Goal: Check status: Check status

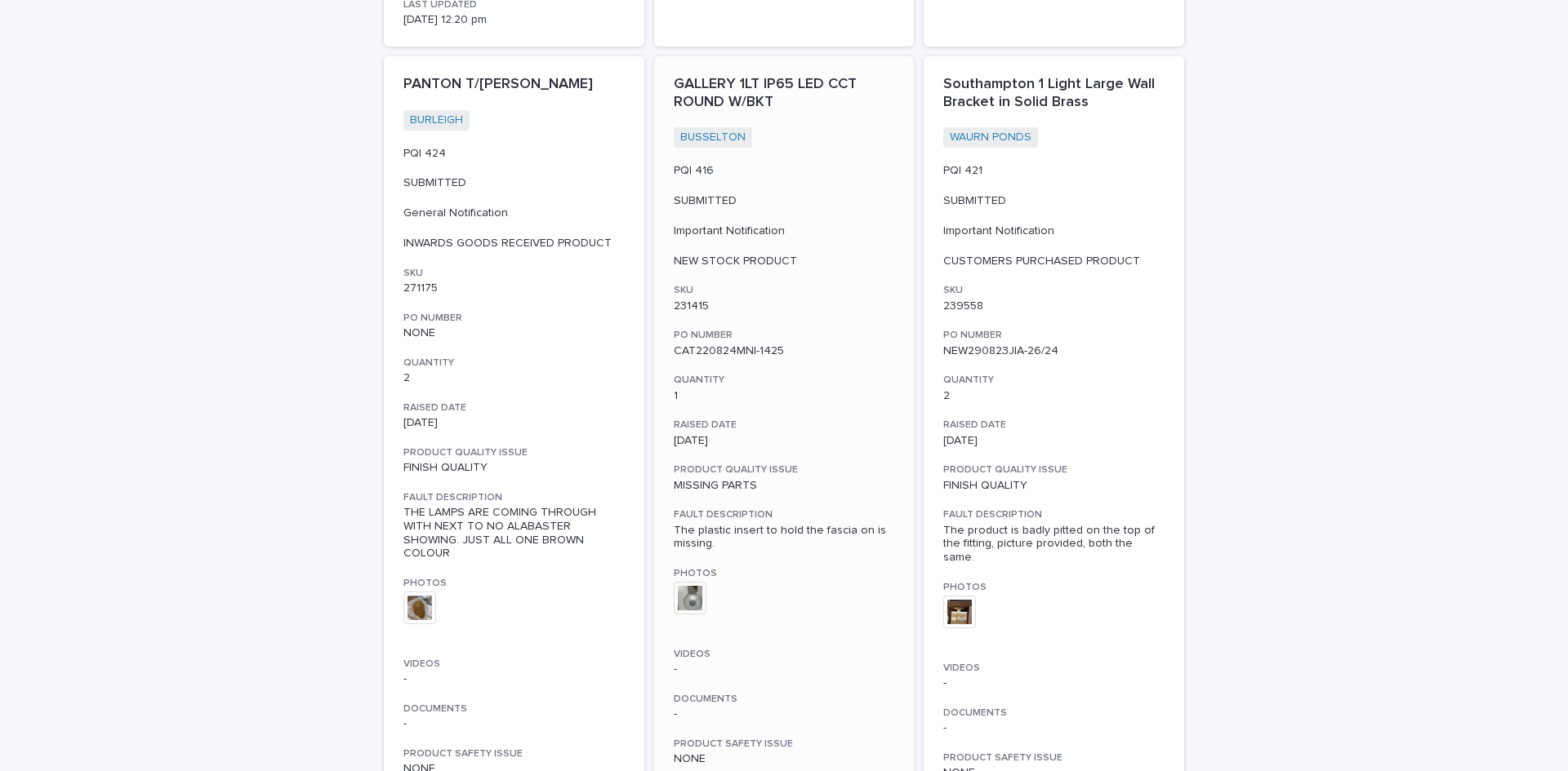
scroll to position [1796, 0]
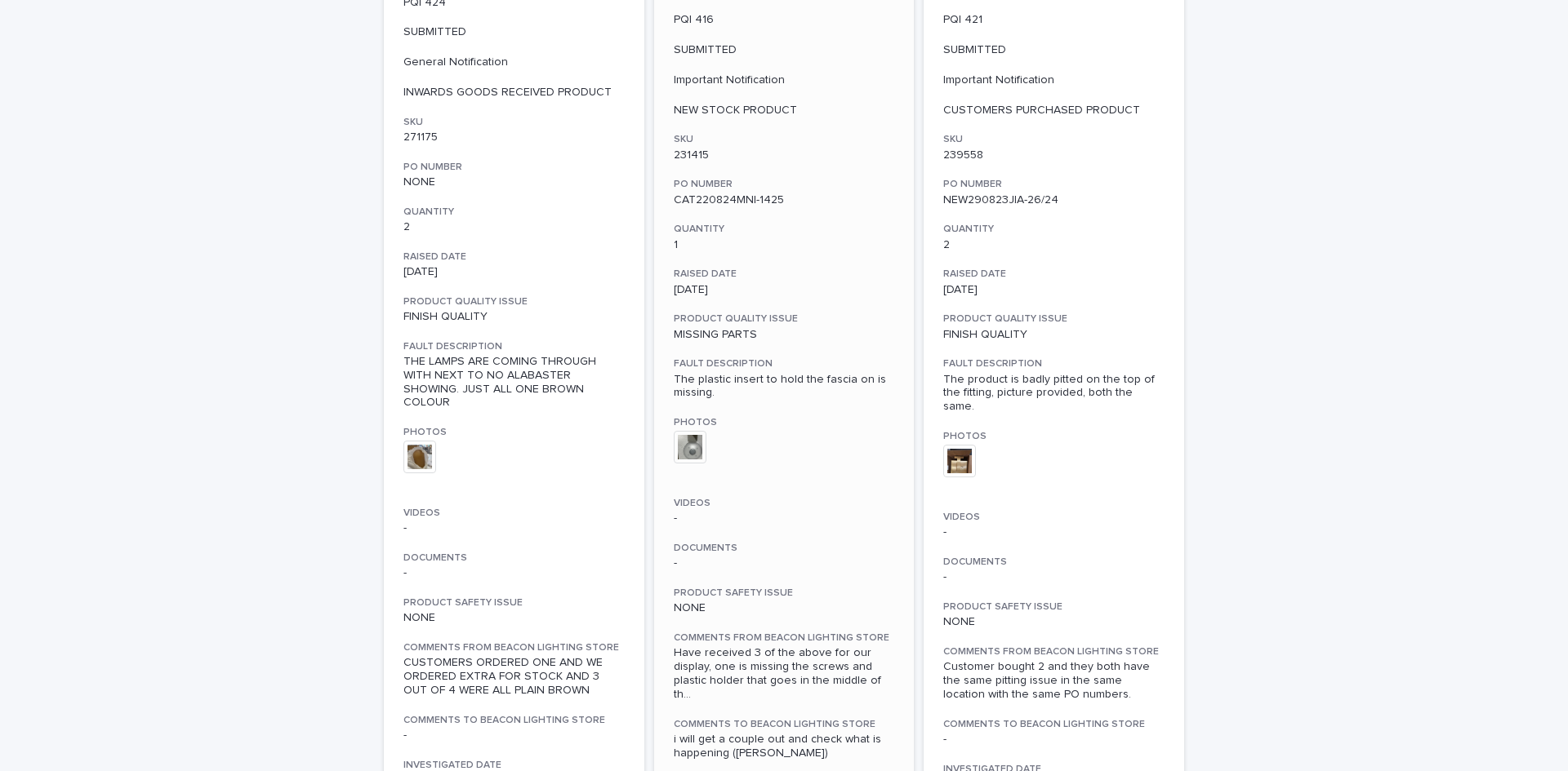
click at [685, 438] on img at bounding box center [690, 447] width 33 height 33
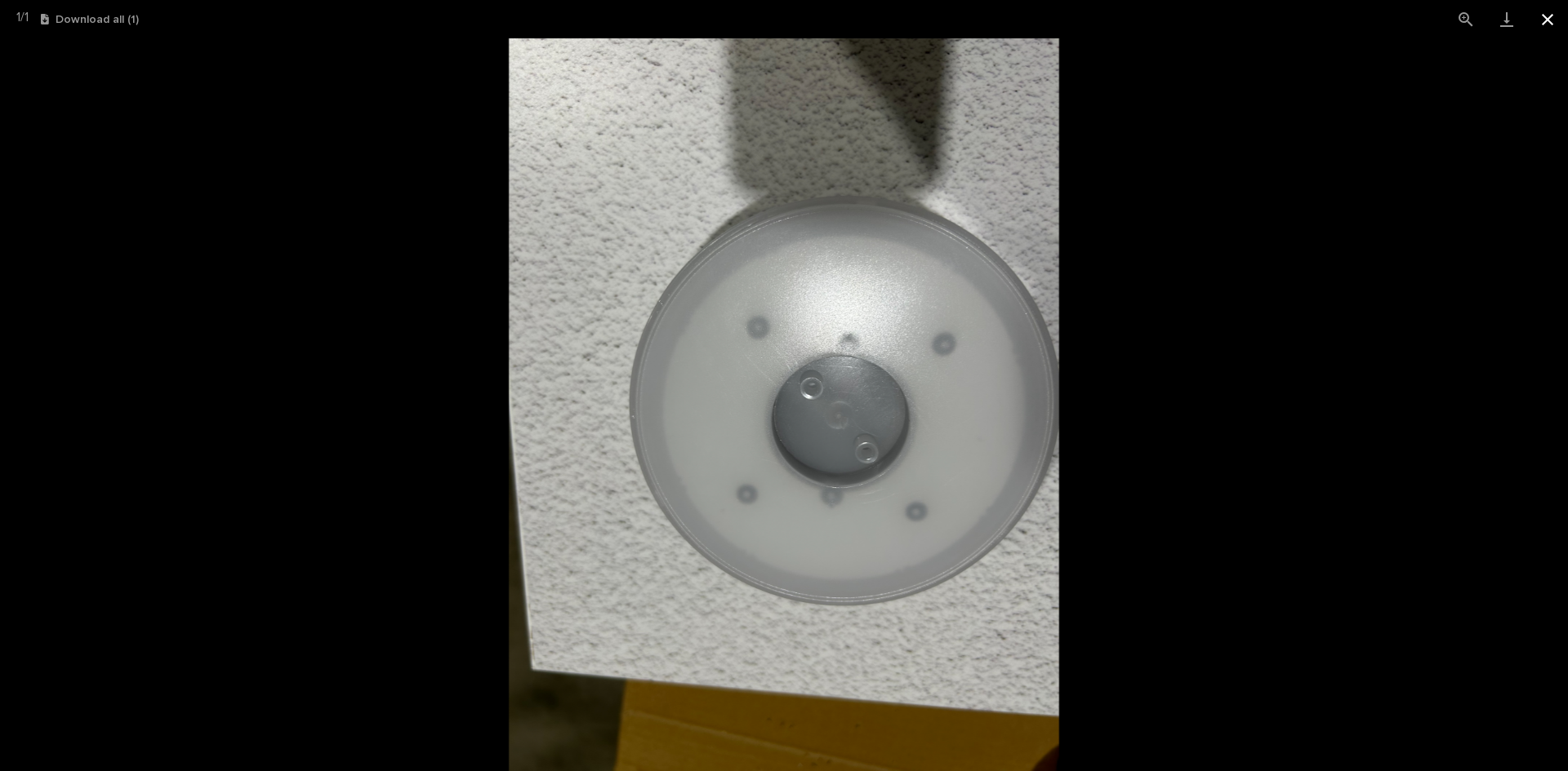
click at [1545, 14] on button "Close gallery" at bounding box center [1547, 19] width 41 height 38
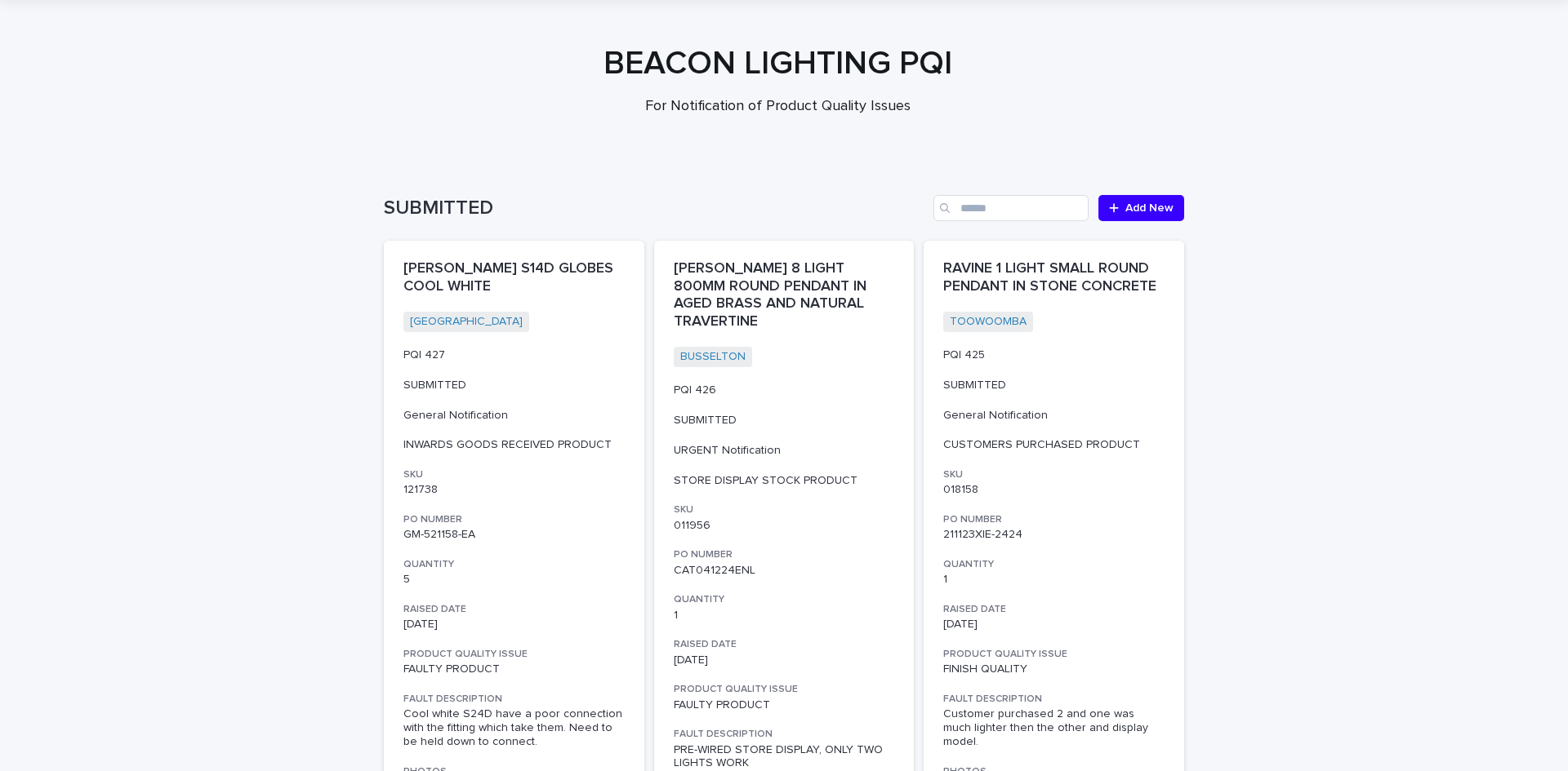
scroll to position [0, 0]
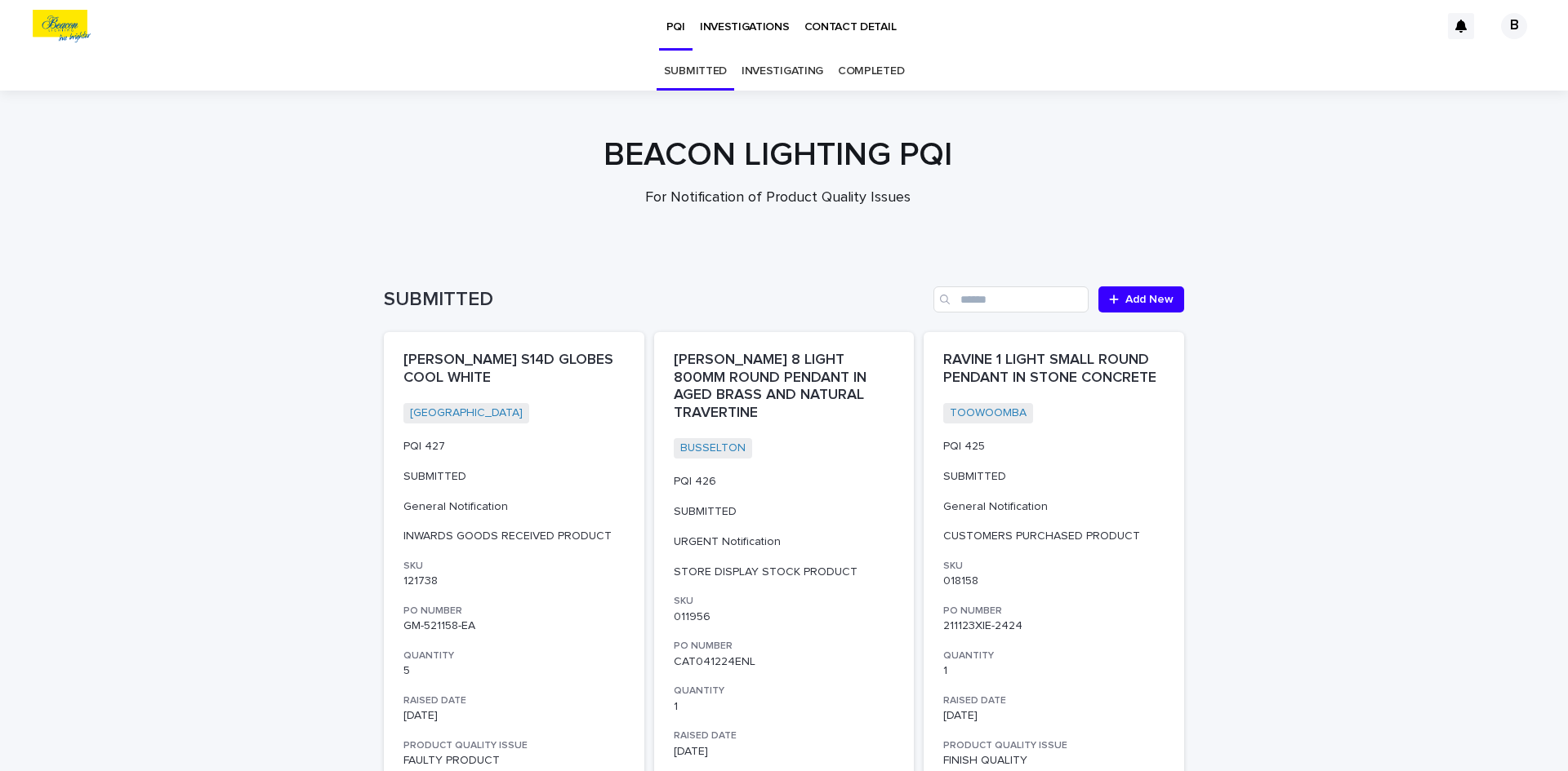
click at [787, 69] on link "INVESTIGATING" at bounding box center [782, 71] width 81 height 38
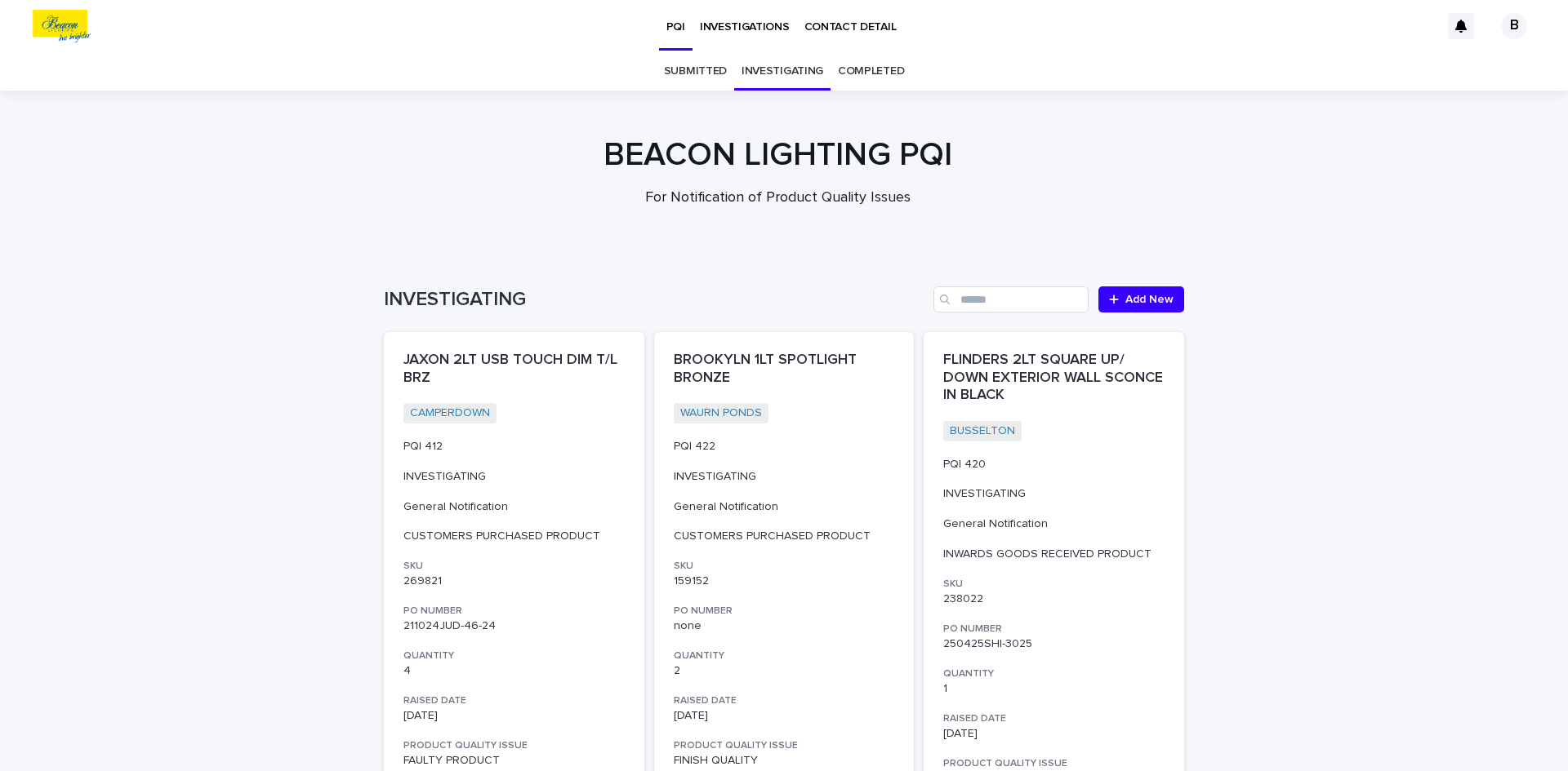
click at [859, 69] on link "COMPLETED" at bounding box center [870, 71] width 66 height 38
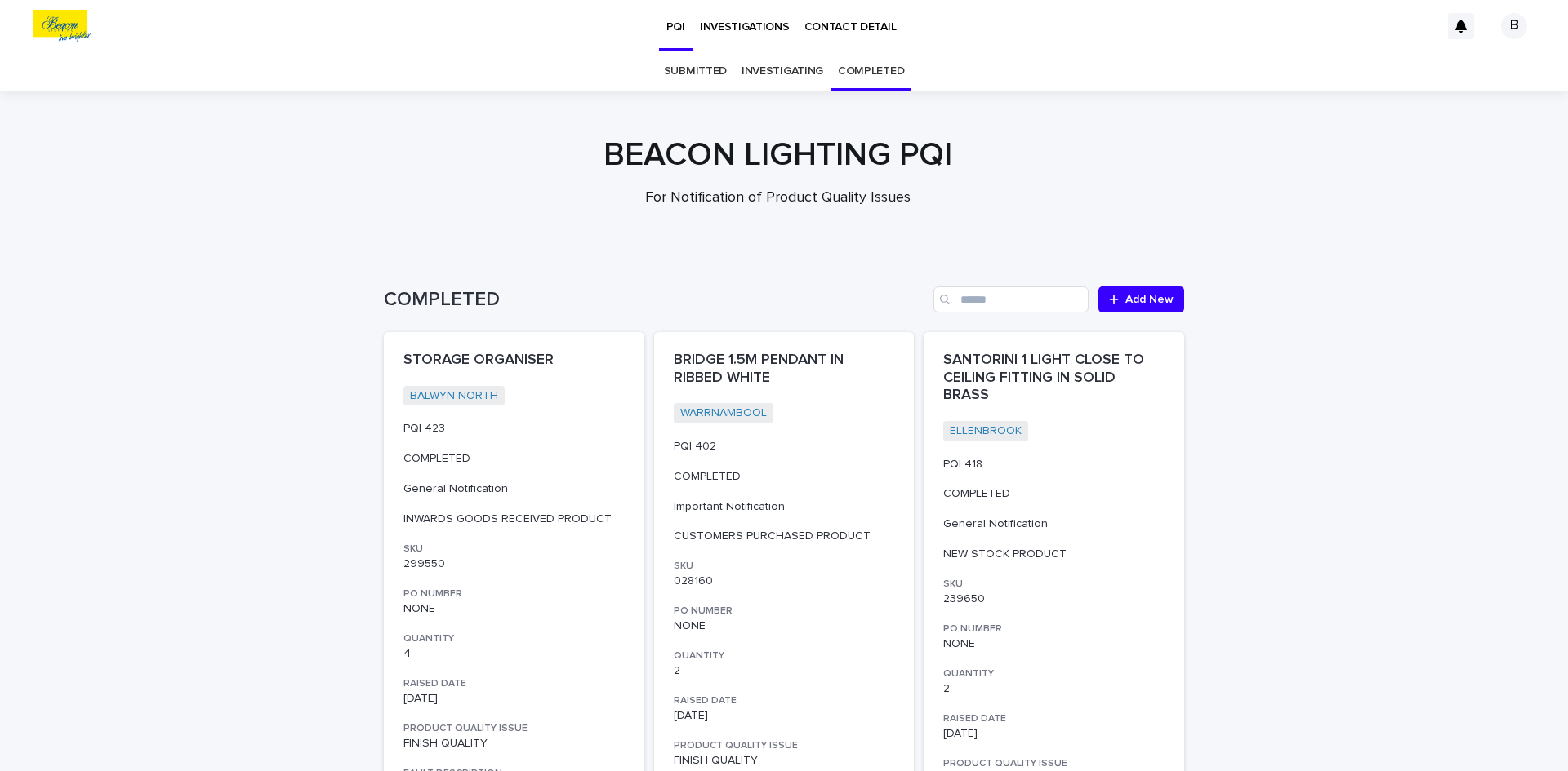
click at [775, 78] on link "INVESTIGATING" at bounding box center [782, 71] width 81 height 38
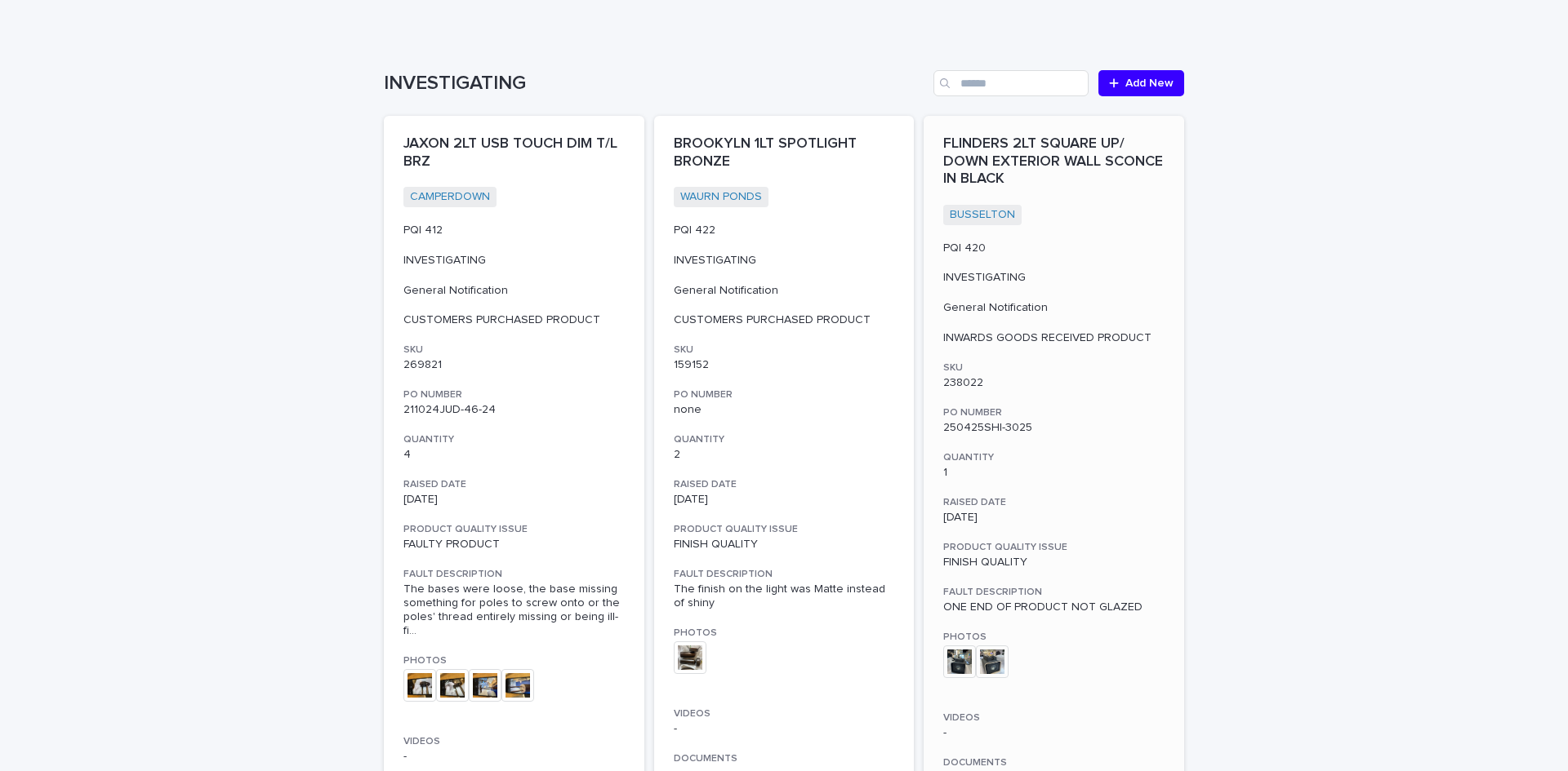
scroll to position [245, 0]
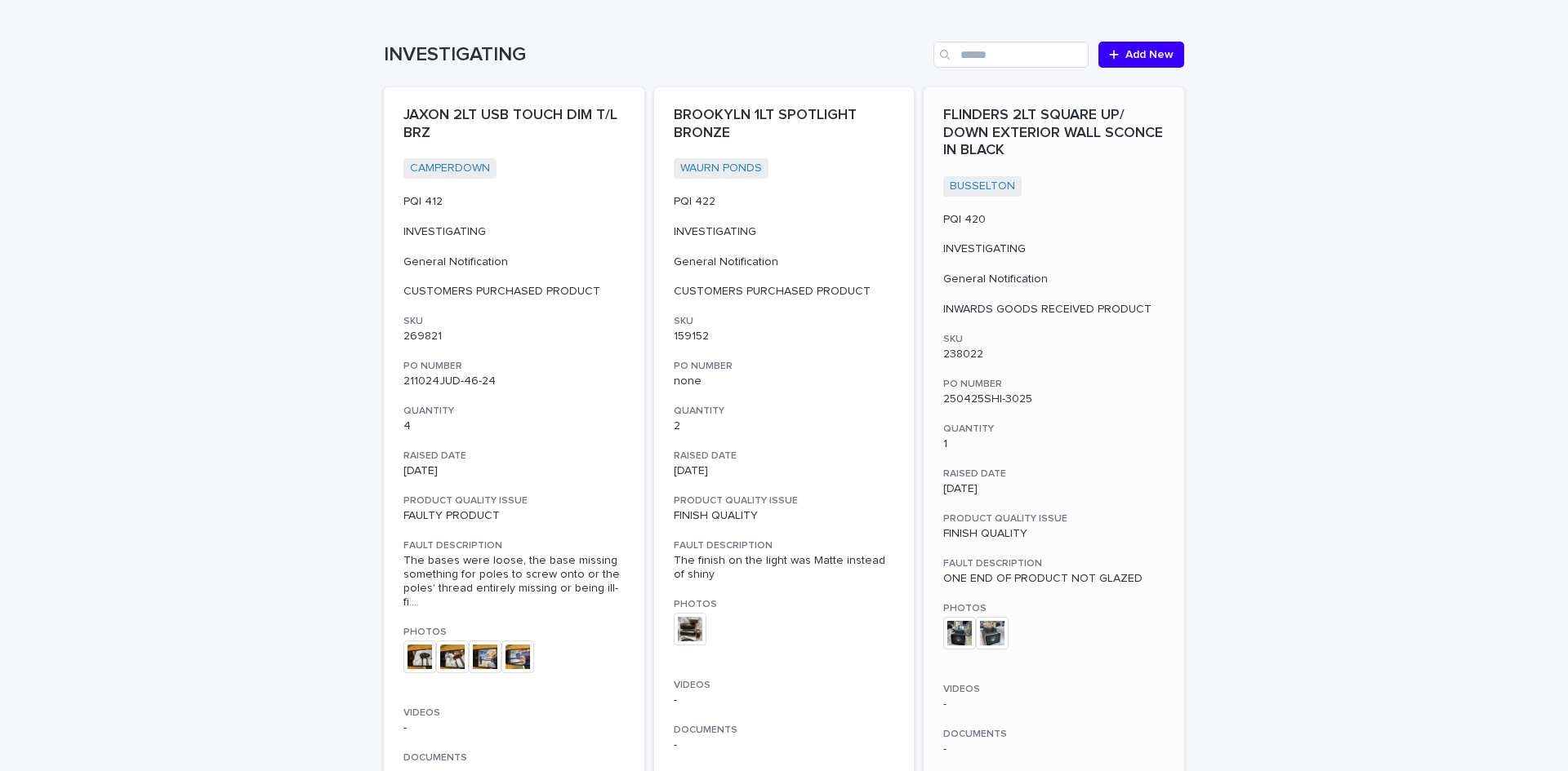
click at [951, 636] on img at bounding box center [959, 633] width 33 height 33
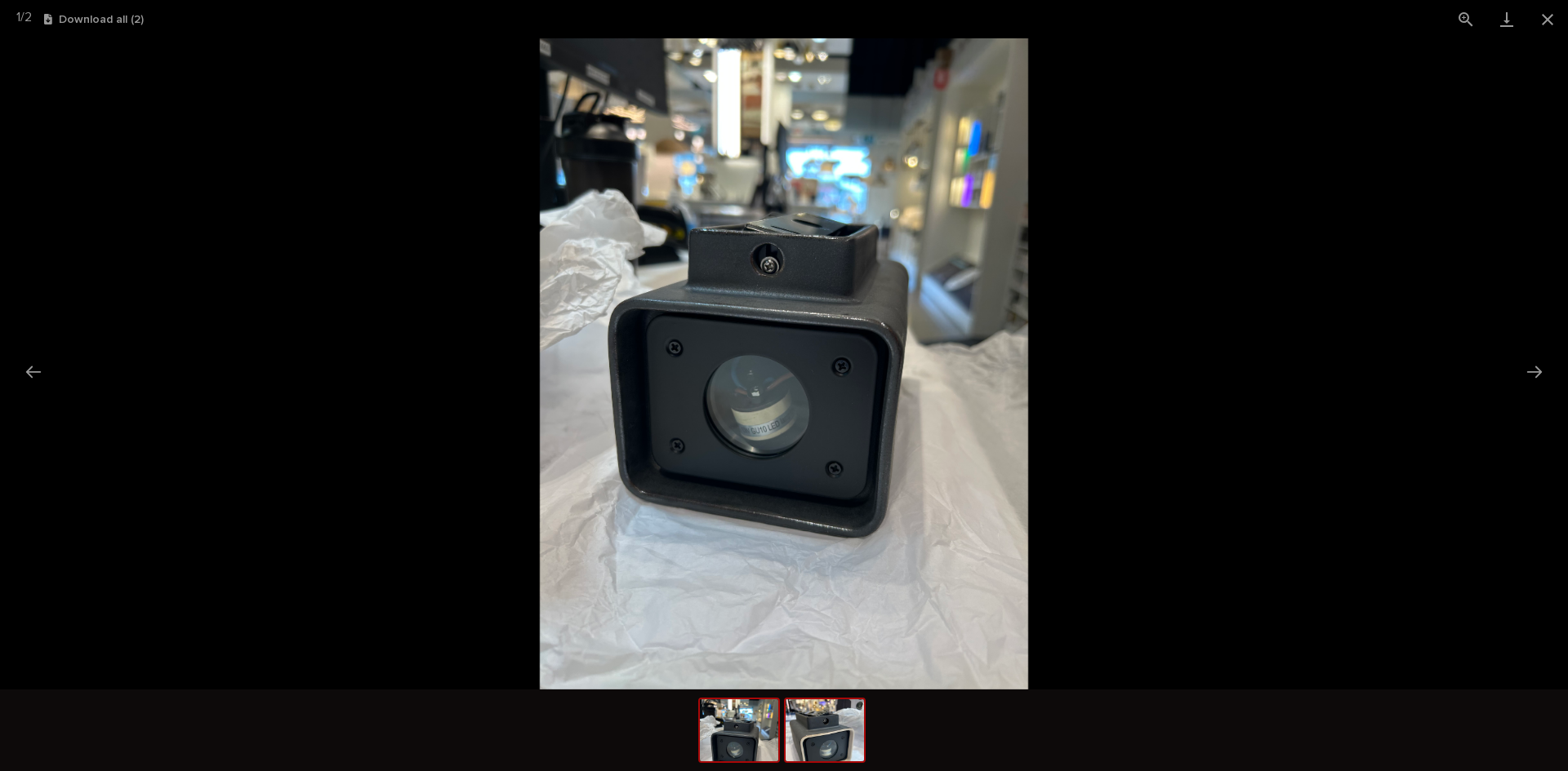
click at [820, 724] on img at bounding box center [825, 730] width 79 height 62
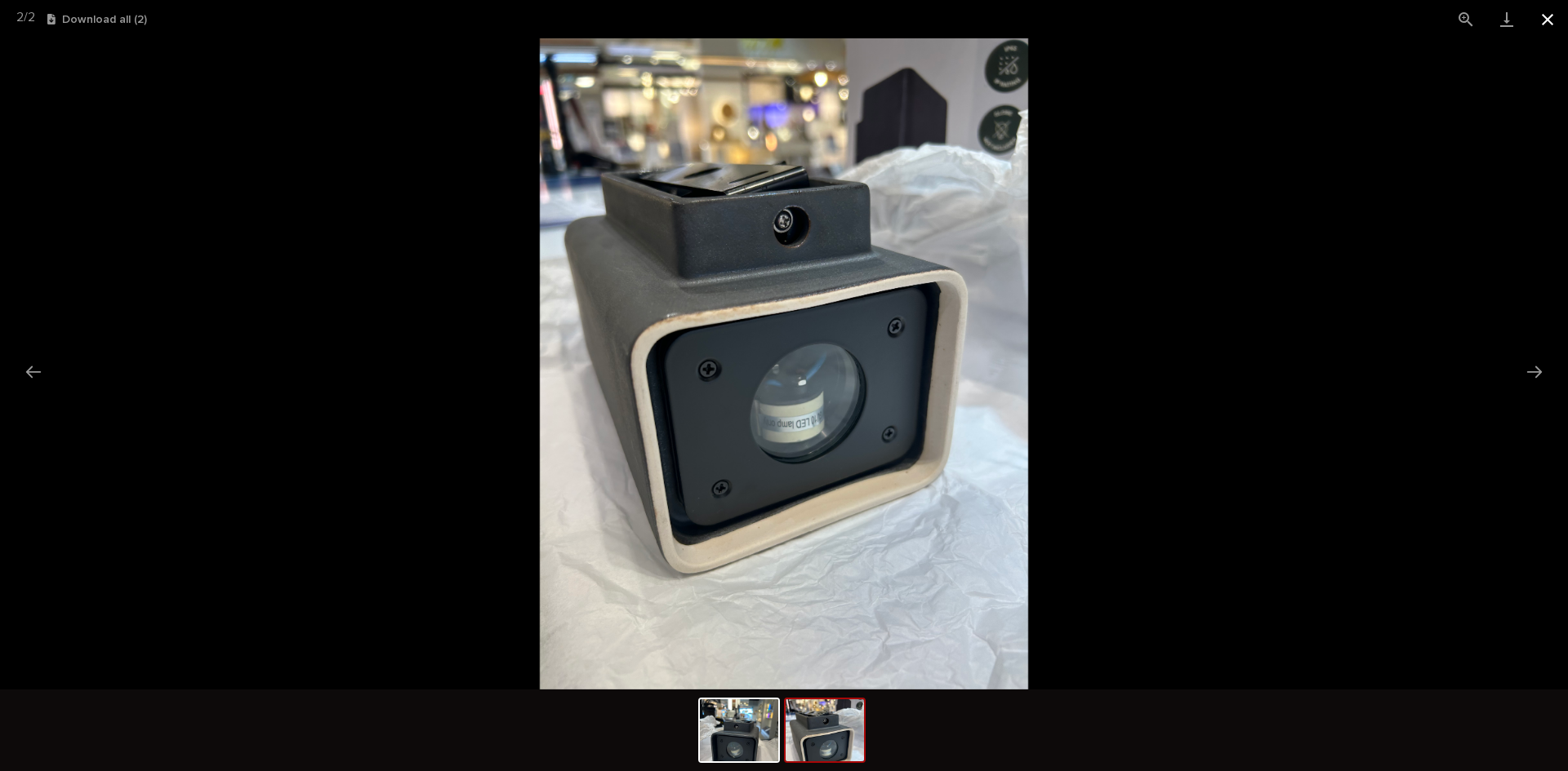
click at [1549, 24] on button "Close gallery" at bounding box center [1547, 19] width 41 height 38
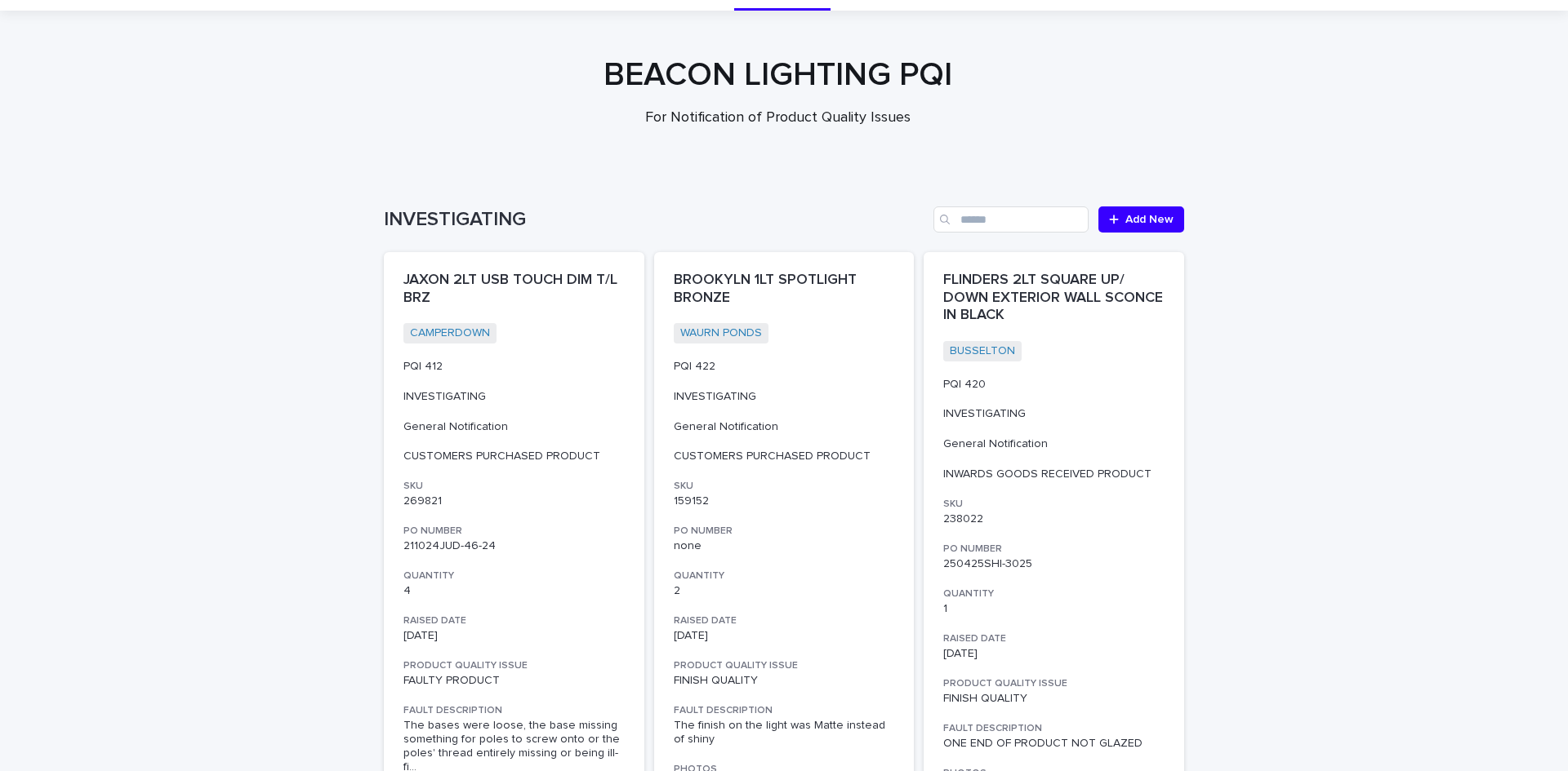
scroll to position [0, 0]
